Goal: Task Accomplishment & Management: Manage account settings

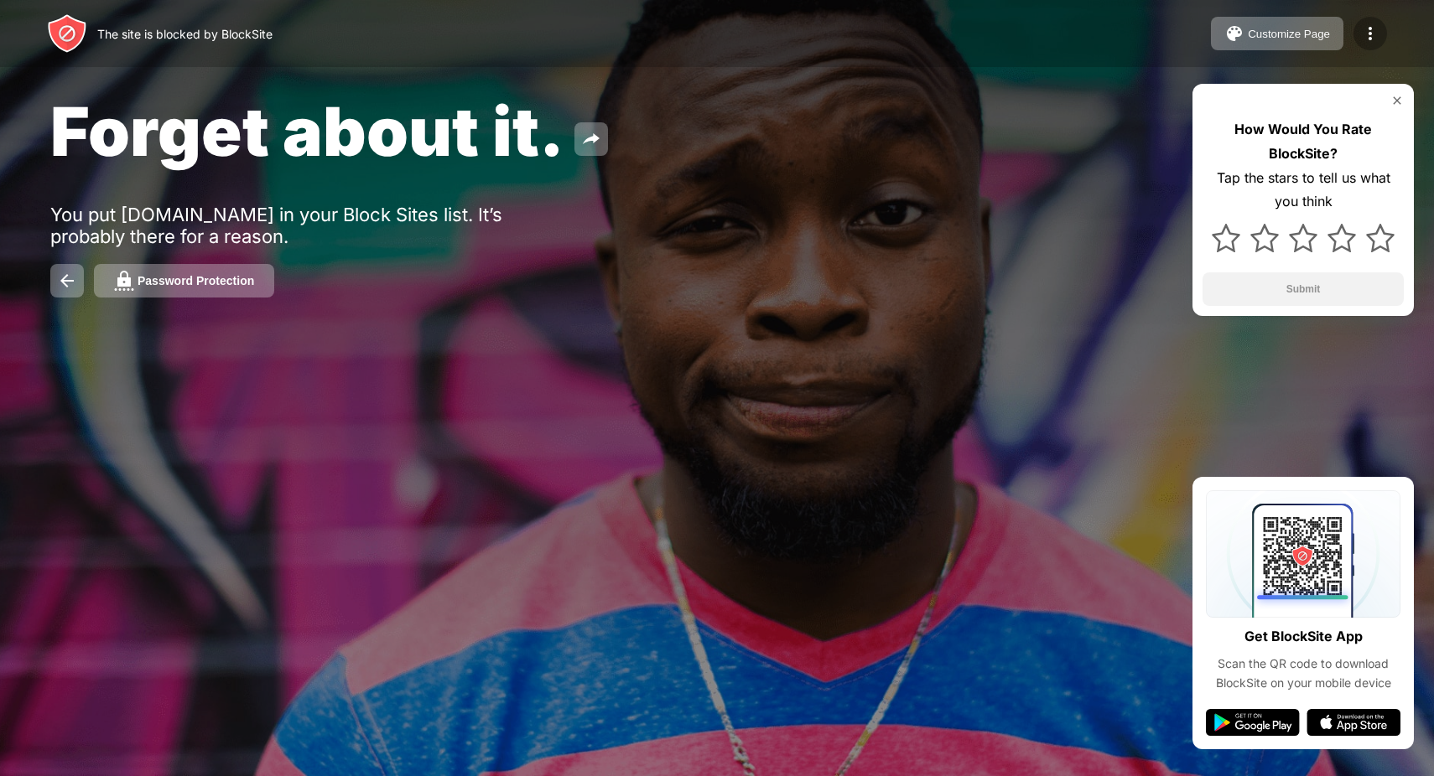
click at [1368, 29] on img at bounding box center [1370, 33] width 20 height 20
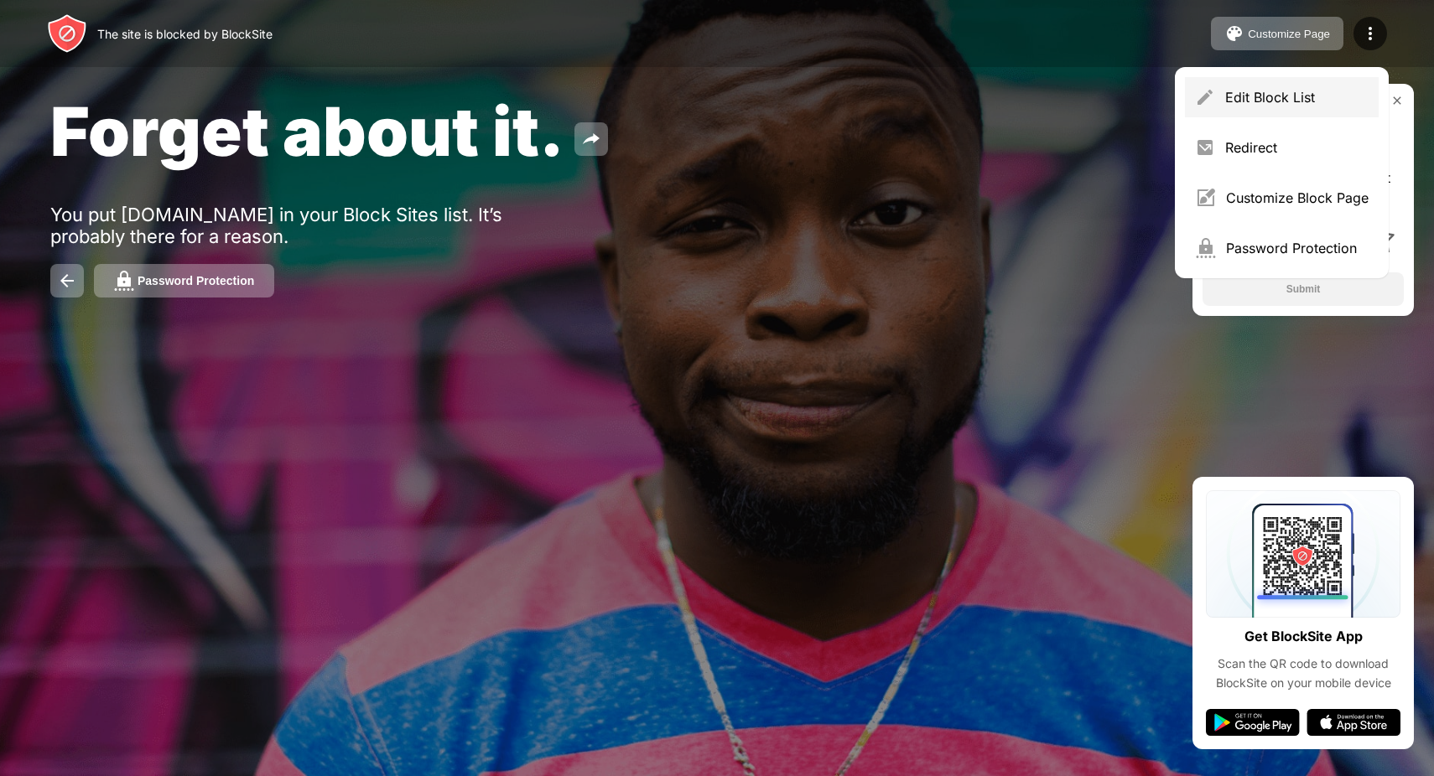
click at [1281, 93] on div "Edit Block List" at bounding box center [1296, 97] width 143 height 17
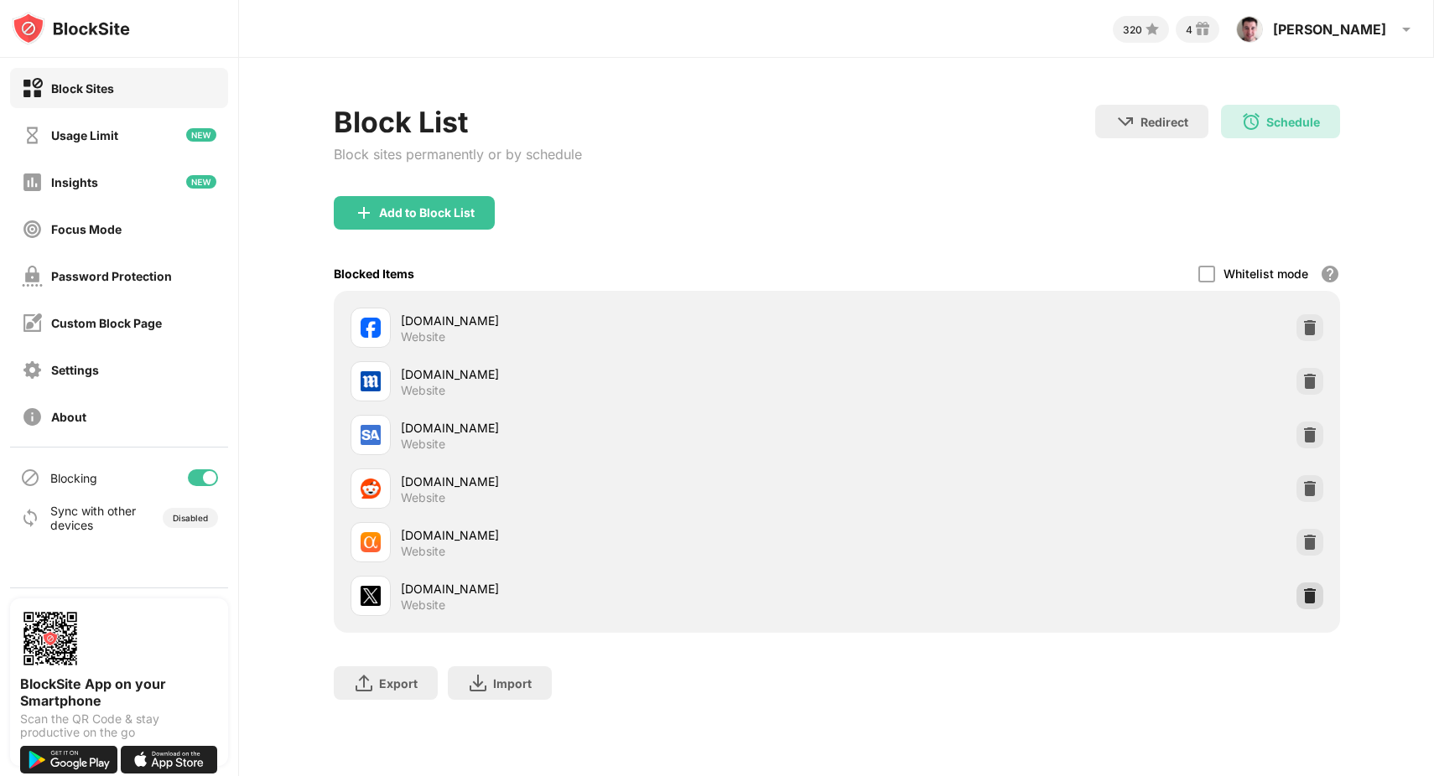
click at [1306, 593] on img at bounding box center [1309, 596] width 17 height 17
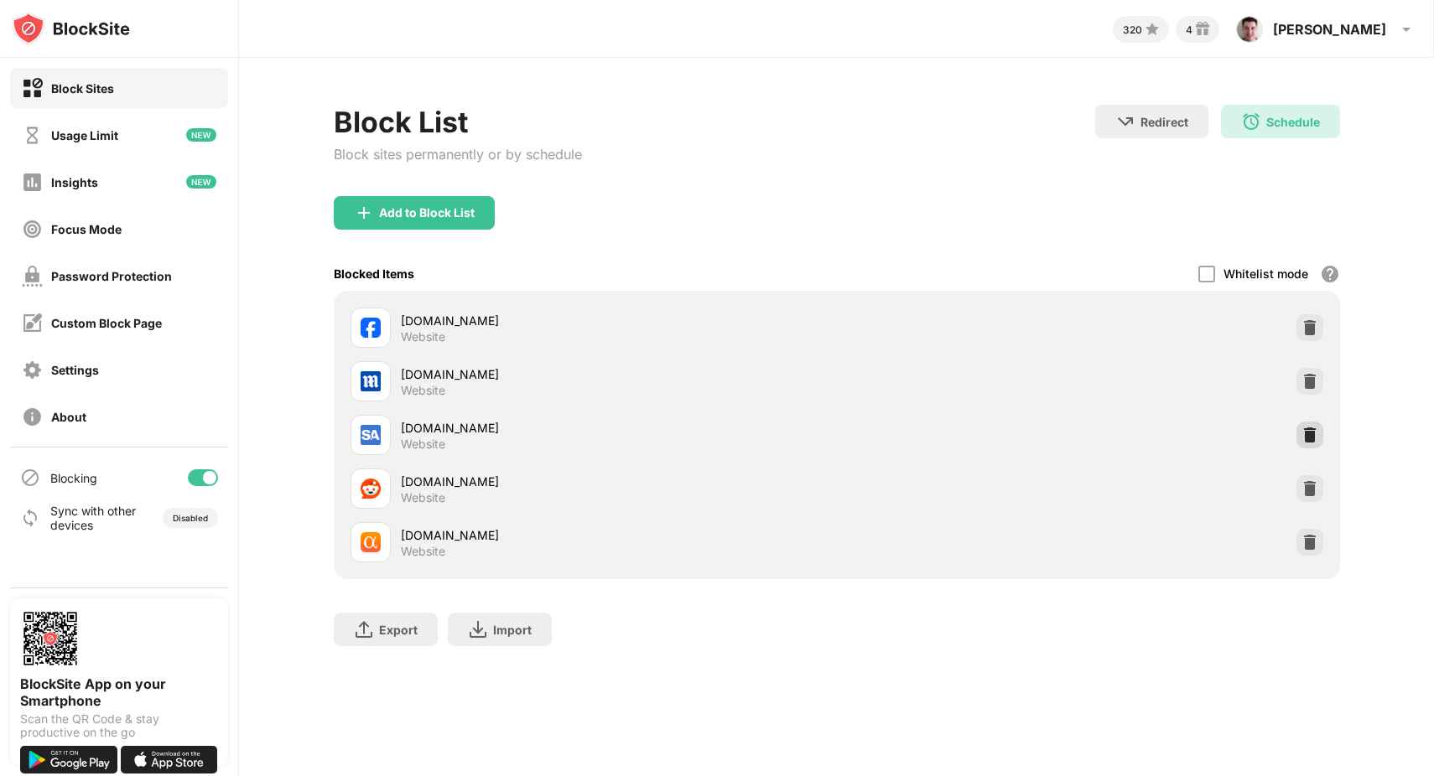
click at [1311, 438] on img at bounding box center [1309, 435] width 17 height 17
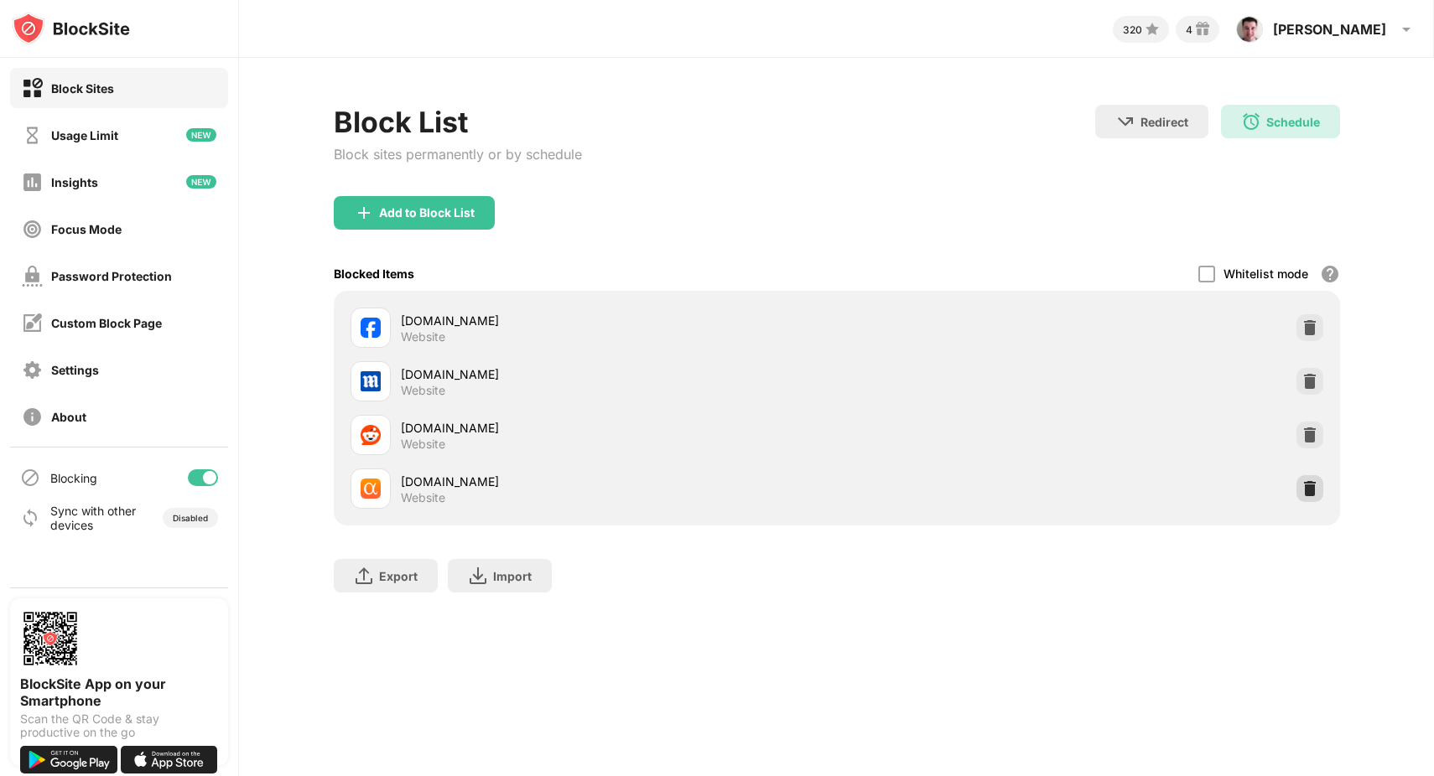
click at [1311, 487] on img at bounding box center [1309, 488] width 17 height 17
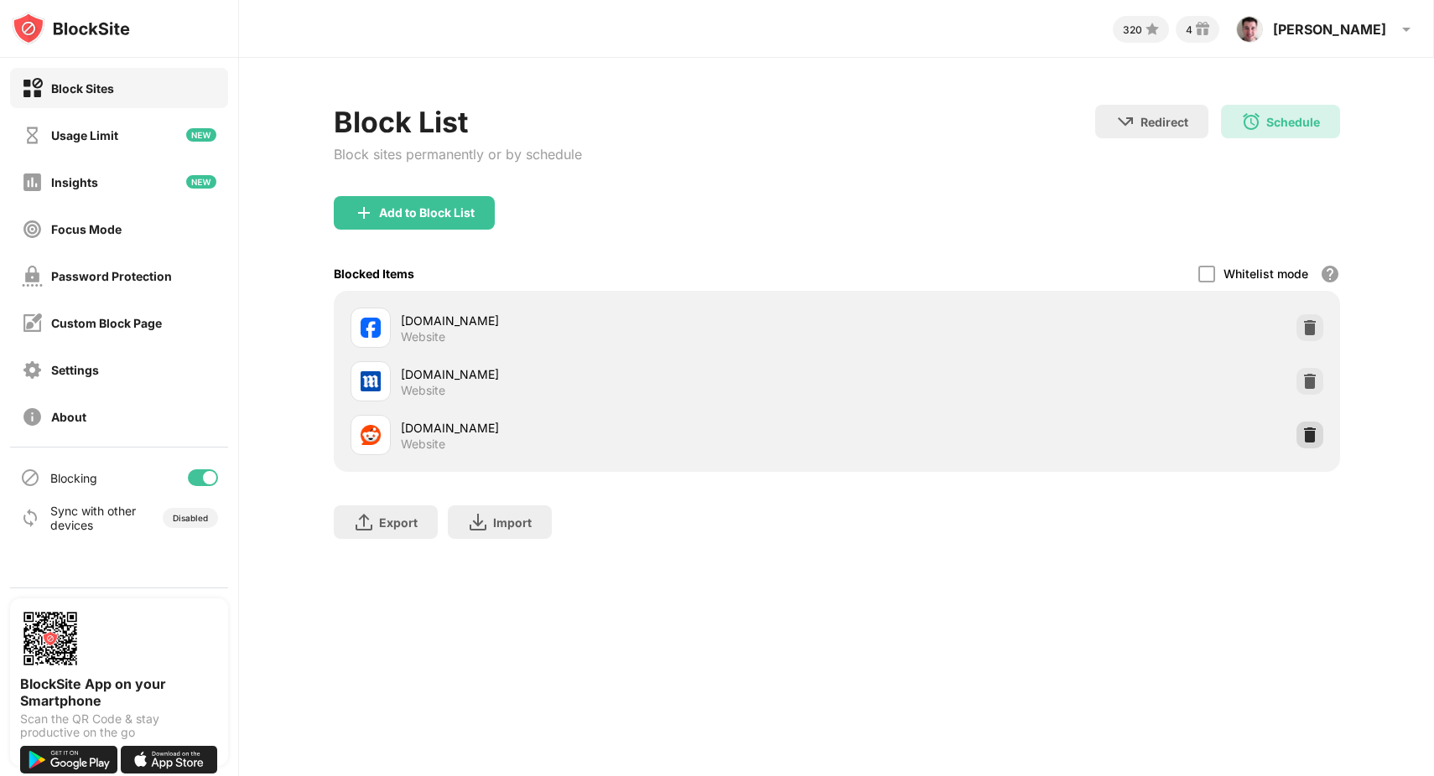
click at [1309, 437] on img at bounding box center [1309, 435] width 17 height 17
